Goal: Find specific page/section: Find specific page/section

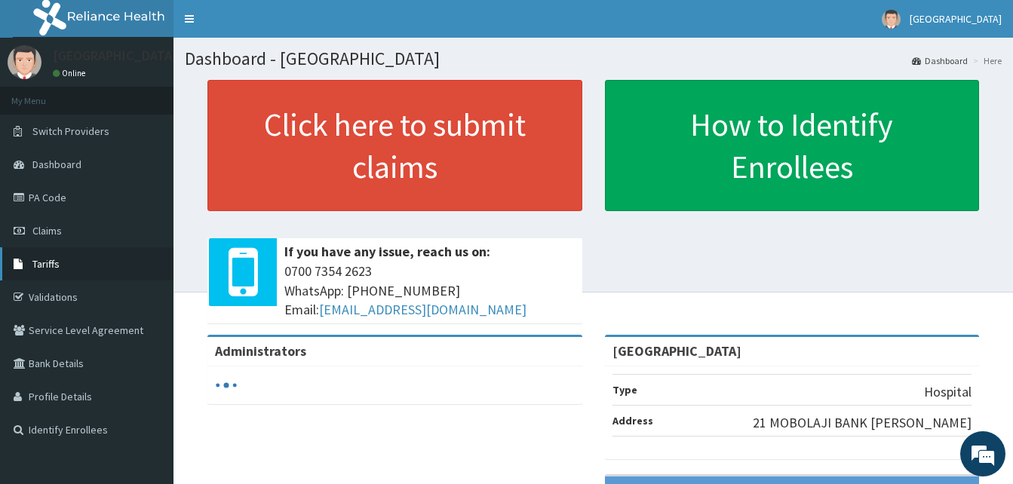
click at [115, 254] on link "Tariffs" at bounding box center [87, 264] width 174 height 33
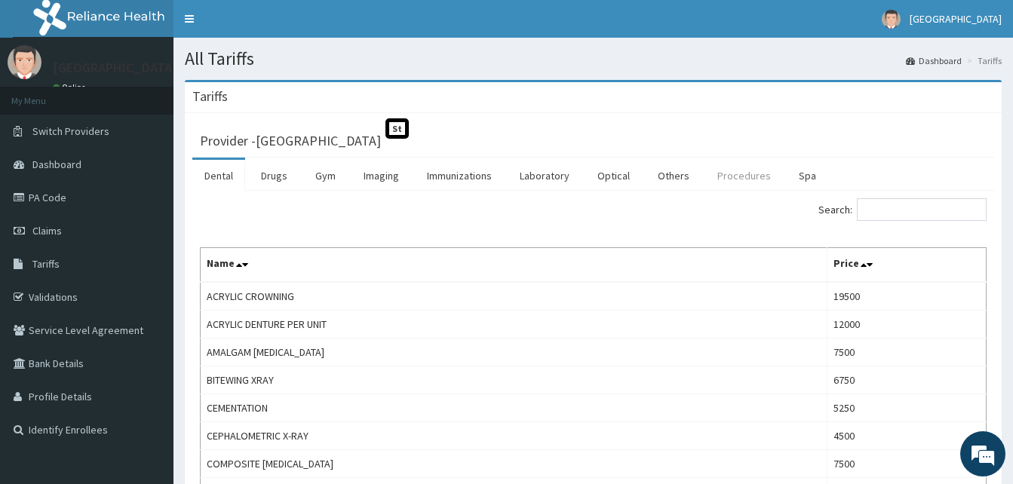
click at [731, 178] on link "Procedures" at bounding box center [745, 176] width 78 height 32
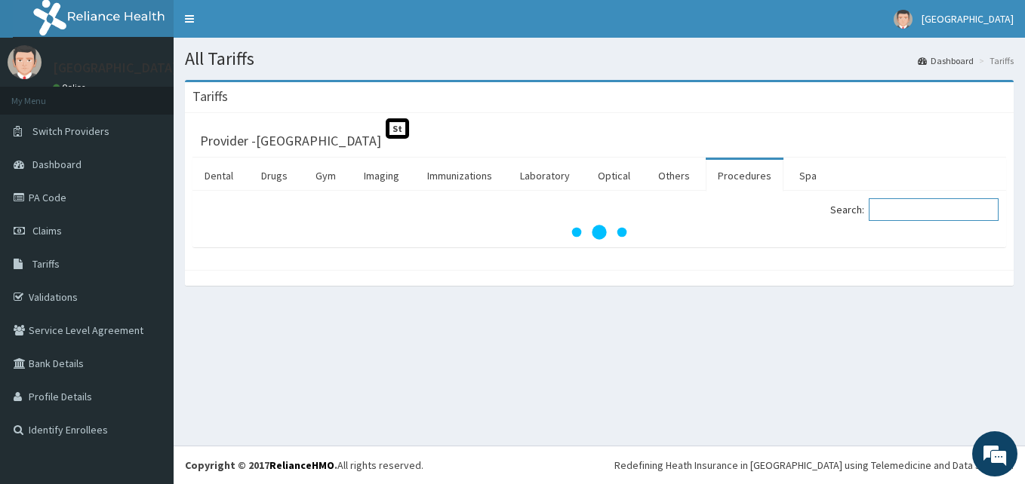
click at [923, 210] on input "Search:" at bounding box center [934, 209] width 130 height 23
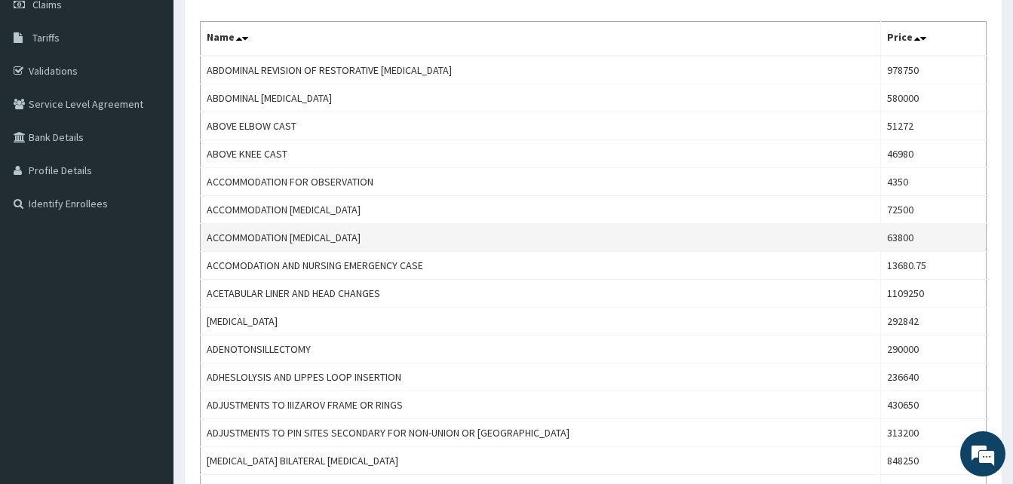
scroll to position [16, 0]
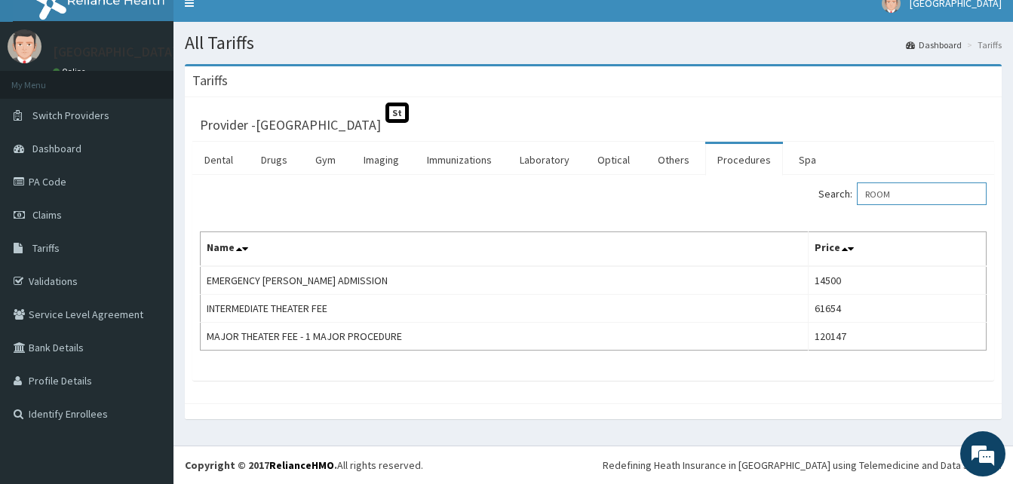
drag, startPoint x: 930, startPoint y: 189, endPoint x: 753, endPoint y: 186, distance: 177.4
click at [757, 192] on div "Search: ROOM" at bounding box center [796, 196] width 383 height 26
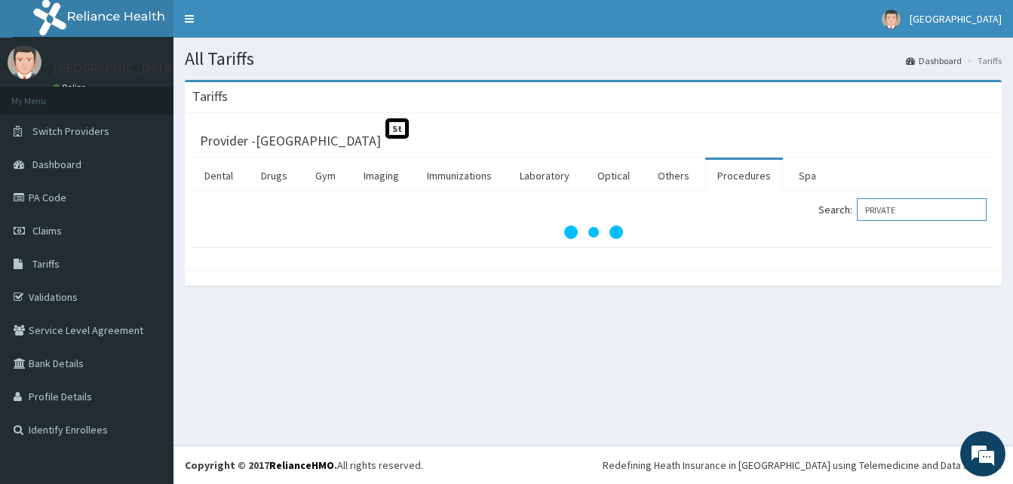
scroll to position [0, 0]
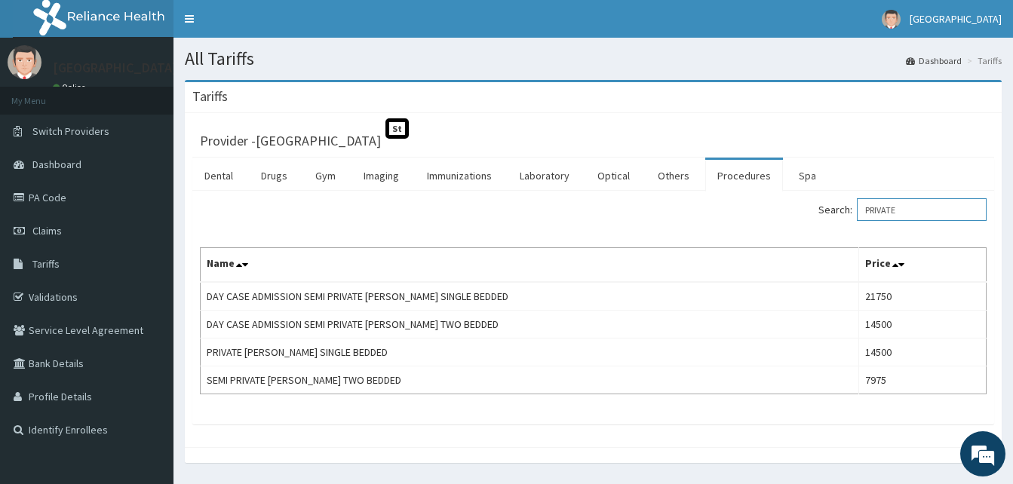
type input "PRIVATE"
click at [96, 195] on link "PA Code" at bounding box center [87, 197] width 174 height 33
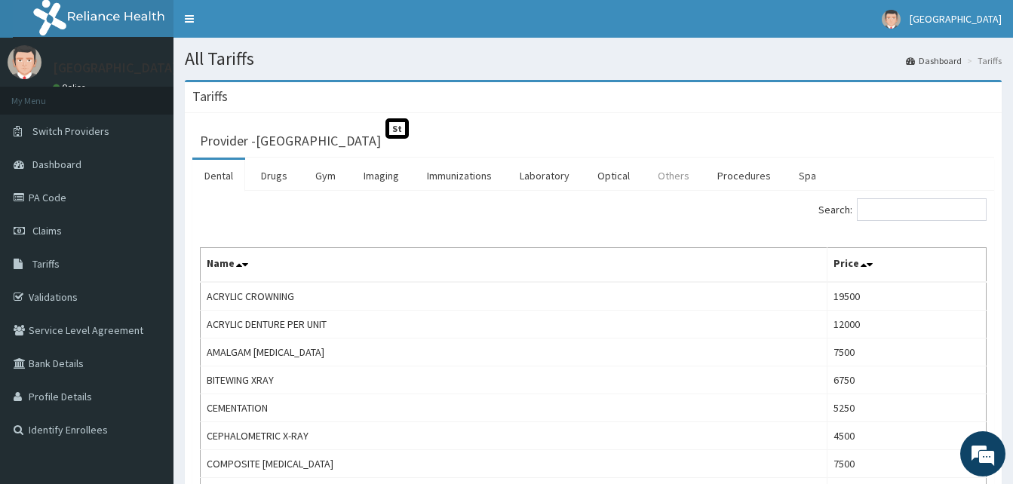
click at [674, 184] on link "Others" at bounding box center [674, 176] width 56 height 32
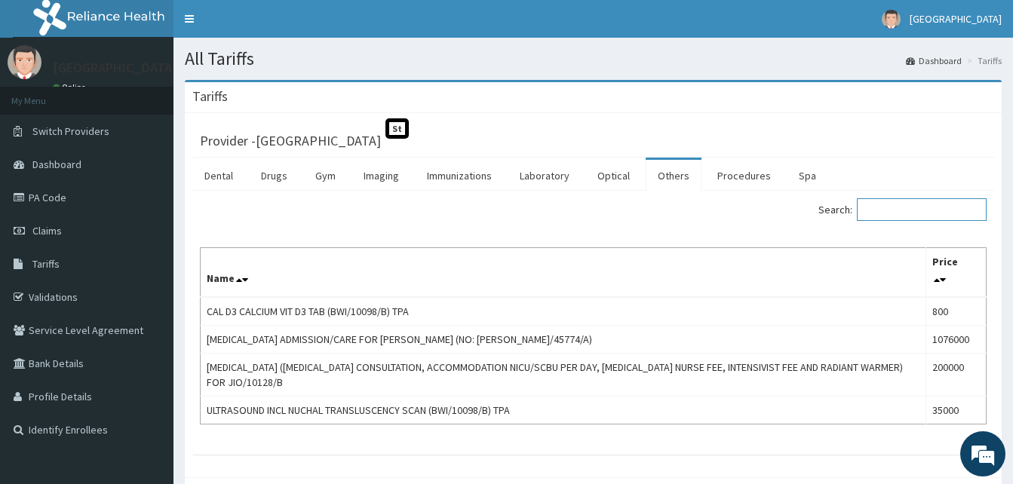
click at [921, 198] on input "Search:" at bounding box center [922, 209] width 130 height 23
click at [764, 185] on link "Procedures" at bounding box center [745, 176] width 78 height 32
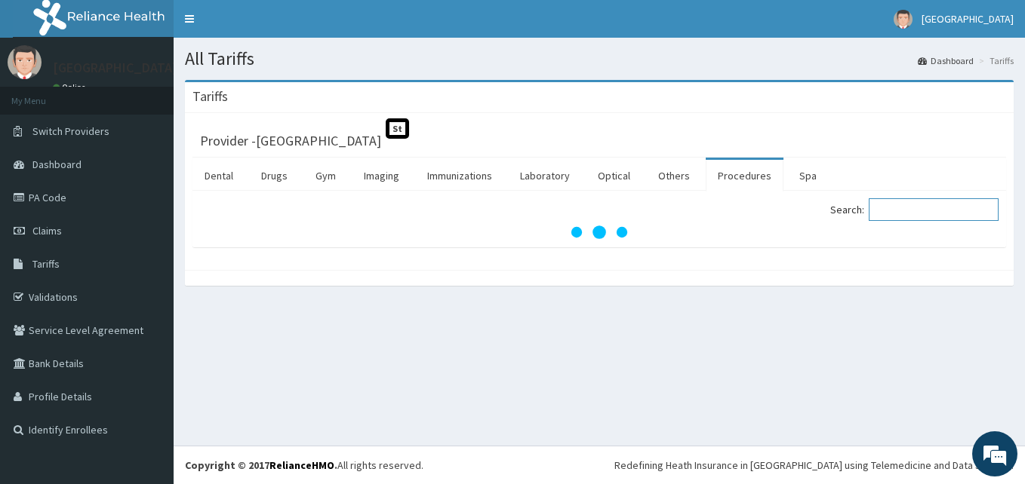
click at [924, 210] on input "Search:" at bounding box center [934, 209] width 130 height 23
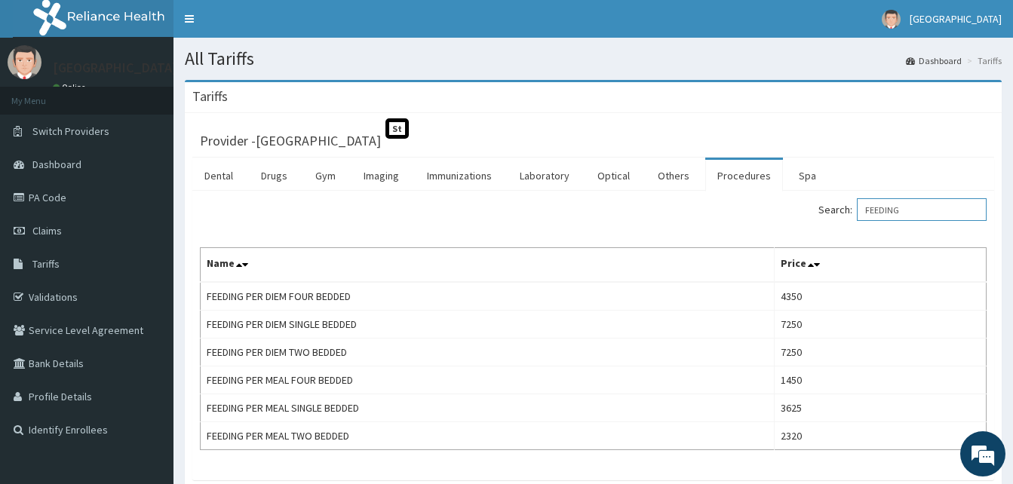
type input "FEEDING"
